Goal: Task Accomplishment & Management: Use online tool/utility

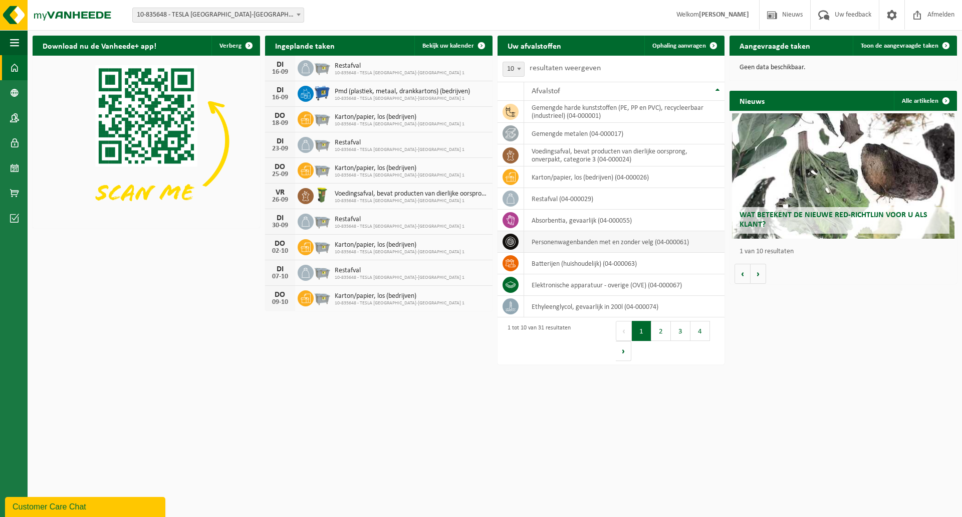
drag, startPoint x: 528, startPoint y: 241, endPoint x: 532, endPoint y: 238, distance: 5.4
click at [528, 241] on td "personenwagenbanden met en zonder velg (04-000061)" at bounding box center [624, 242] width 201 height 22
click at [509, 241] on icon at bounding box center [511, 242] width 10 height 10
click at [896, 17] on span at bounding box center [892, 15] width 15 height 30
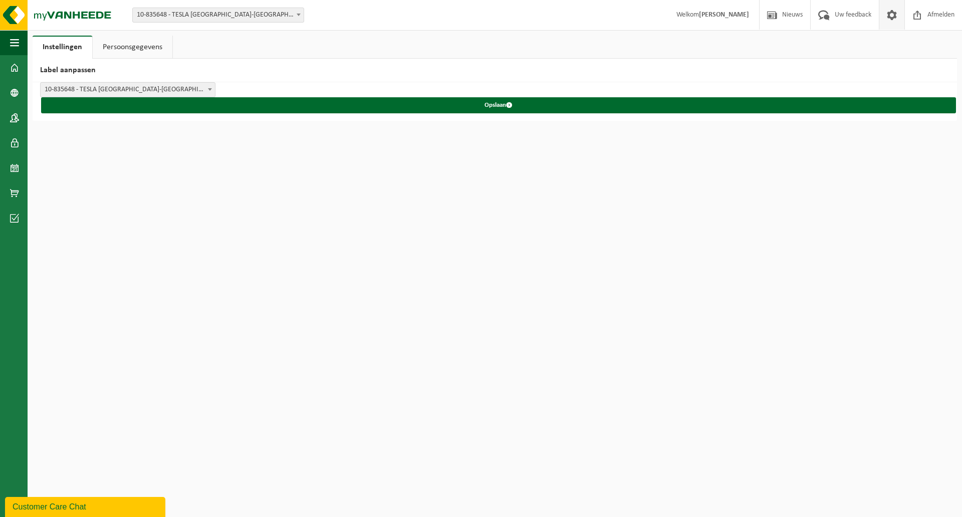
click at [143, 48] on link "Persoonsgegevens" at bounding box center [133, 47] width 80 height 23
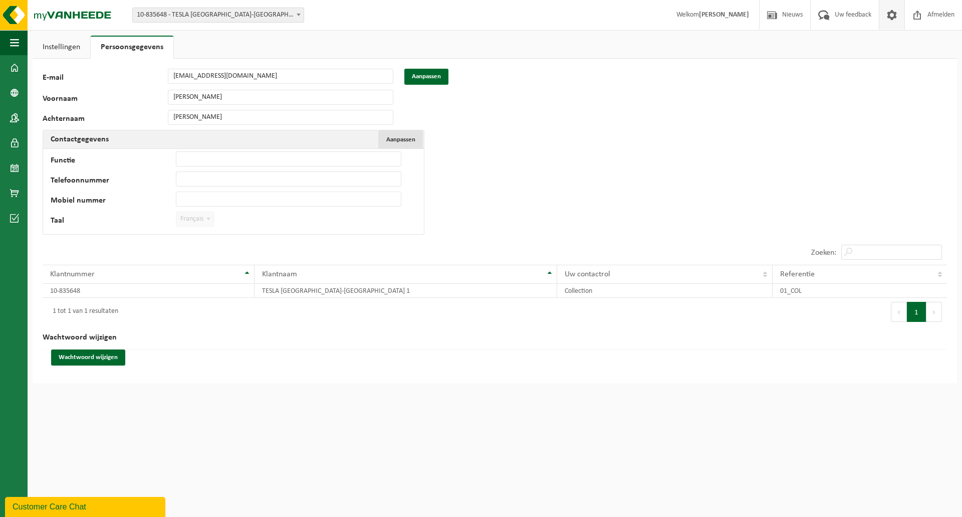
click at [401, 136] on span "Aanpassen" at bounding box center [400, 139] width 29 height 7
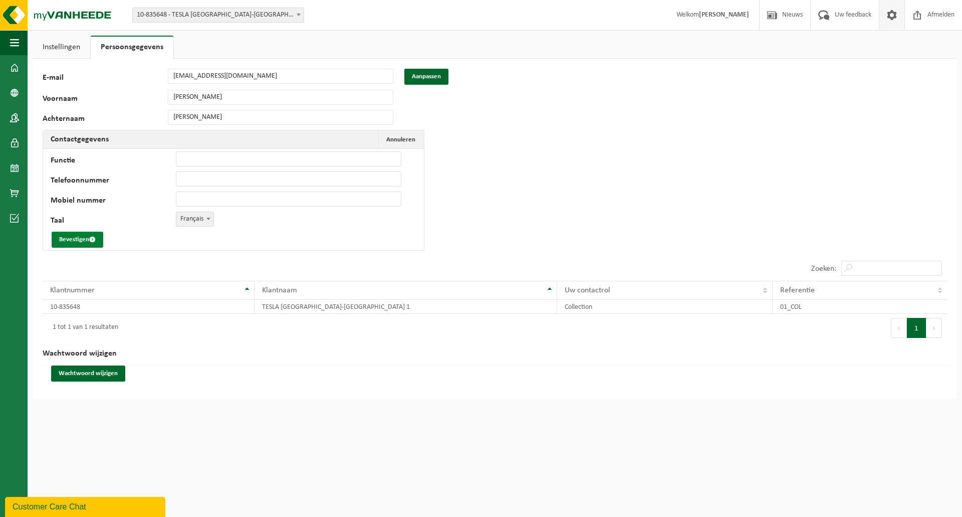
click at [74, 243] on button "Bevestigen" at bounding box center [78, 240] width 52 height 16
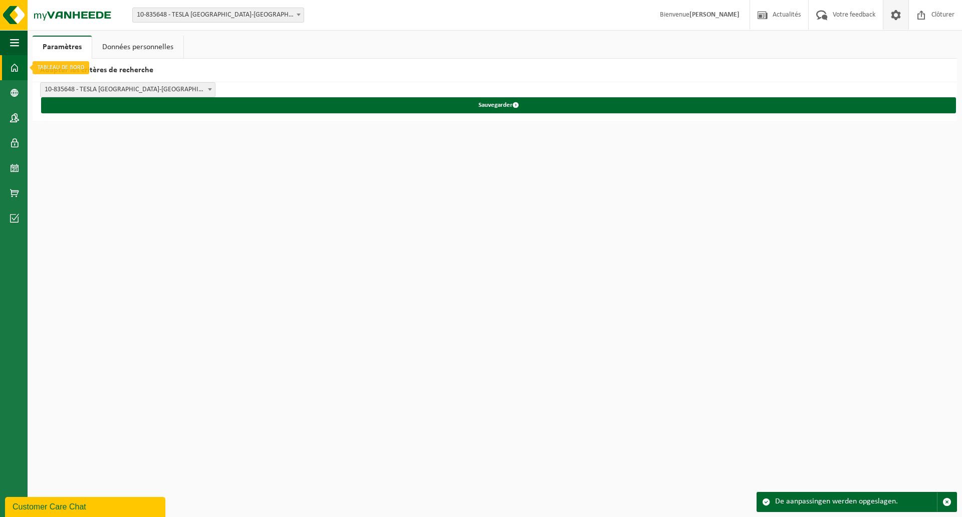
click at [14, 69] on span at bounding box center [14, 67] width 9 height 25
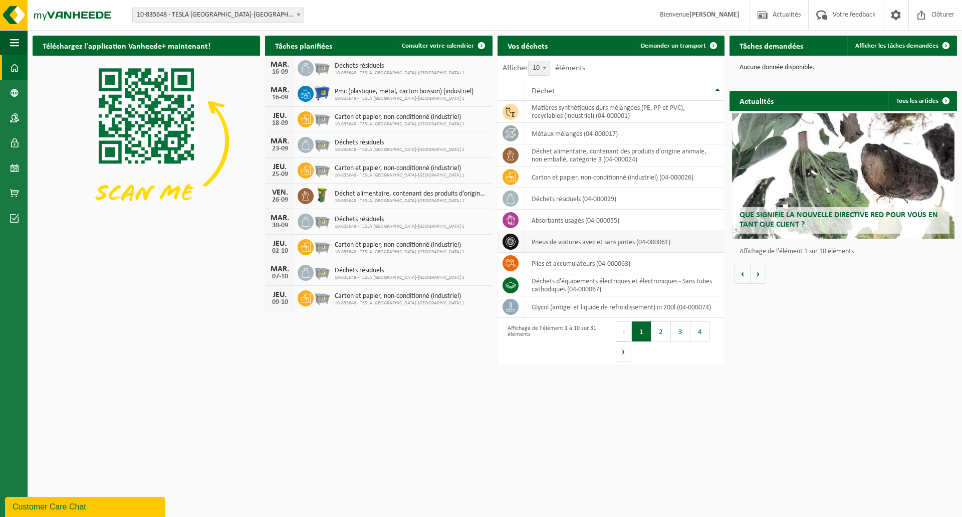
click at [556, 242] on td "pneus de voitures avec et sans jantes (04-000061)" at bounding box center [624, 242] width 201 height 22
click at [508, 240] on icon at bounding box center [511, 242] width 10 height 10
click at [665, 43] on span "Demander un transport" at bounding box center [673, 46] width 65 height 7
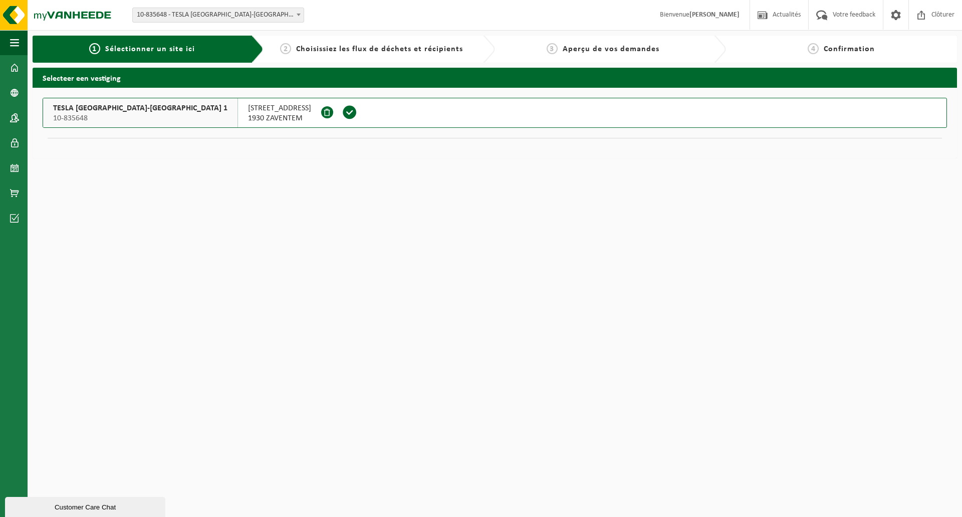
click at [248, 111] on span "LEUVENSESTEENWEG 373" at bounding box center [279, 108] width 63 height 10
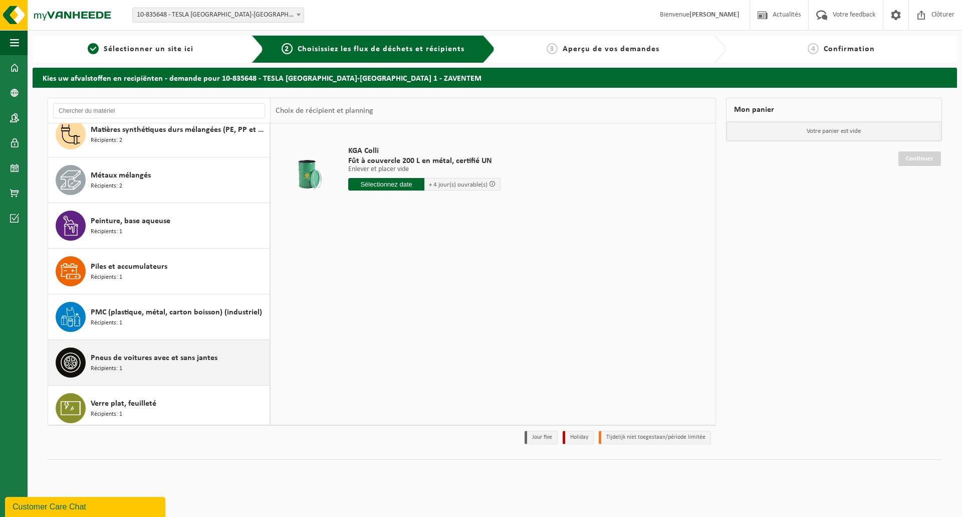
scroll to position [1067, 0]
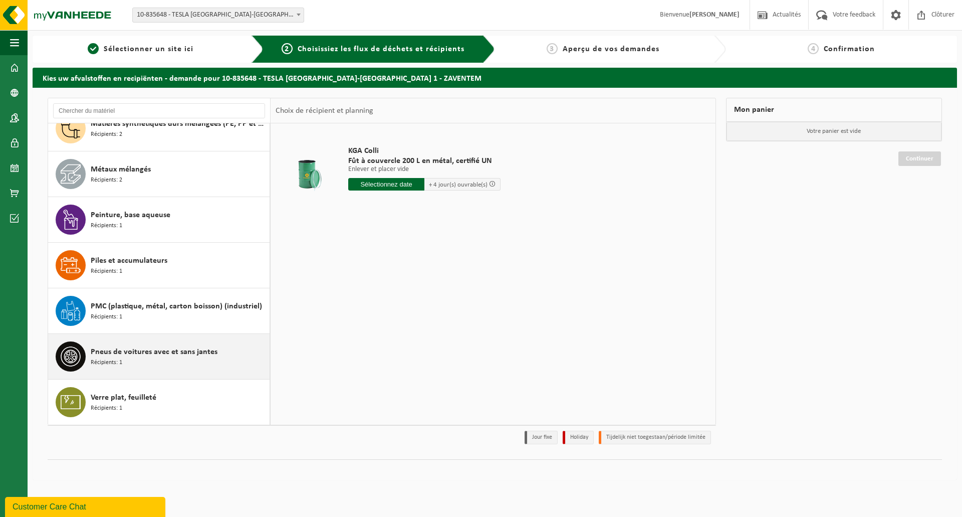
click at [109, 353] on span "Pneus de voitures avec et sans jantes" at bounding box center [154, 352] width 127 height 12
